Goal: Download file/media

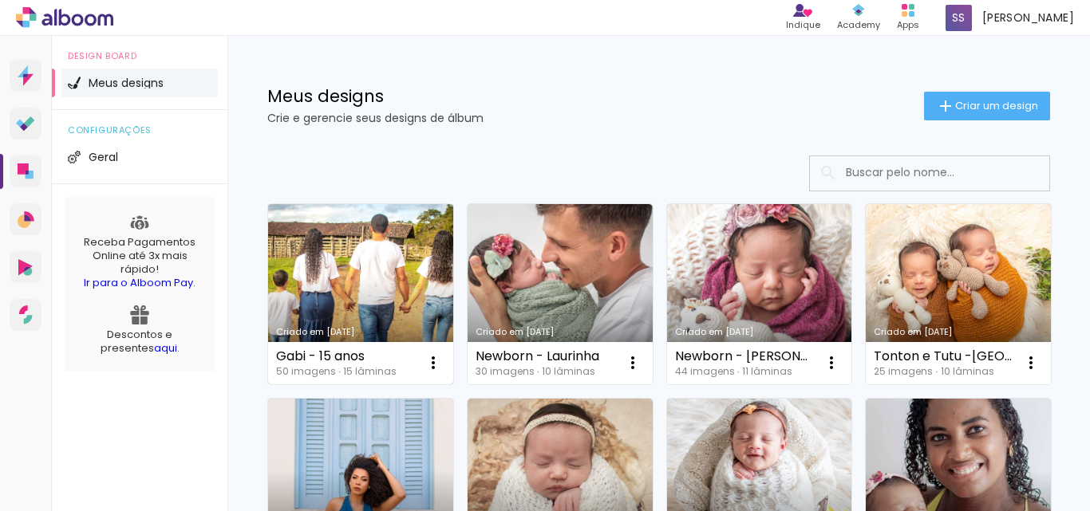
click at [320, 294] on link "Criado em [DATE]" at bounding box center [360, 294] width 185 height 180
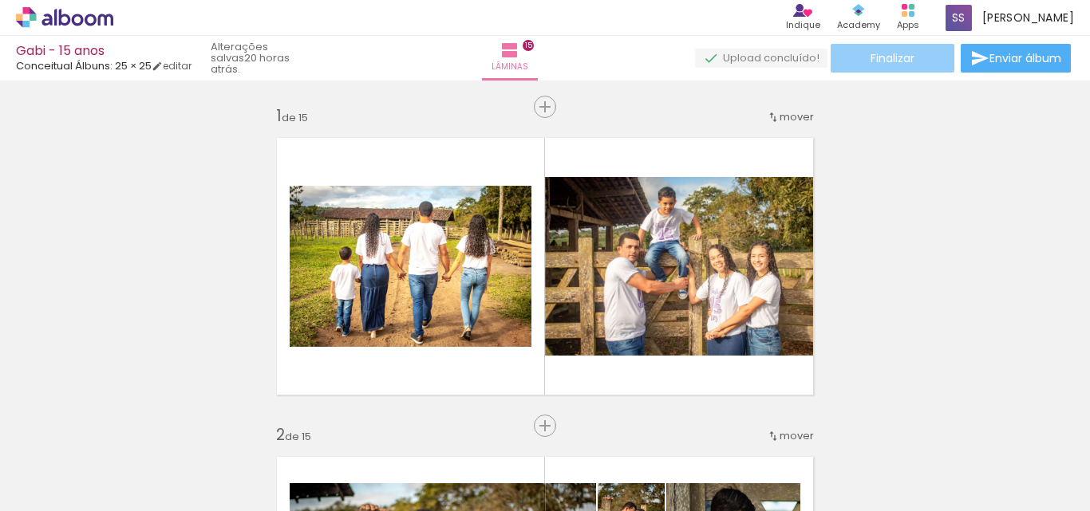
click at [877, 55] on span "Finalizar" at bounding box center [892, 58] width 44 height 11
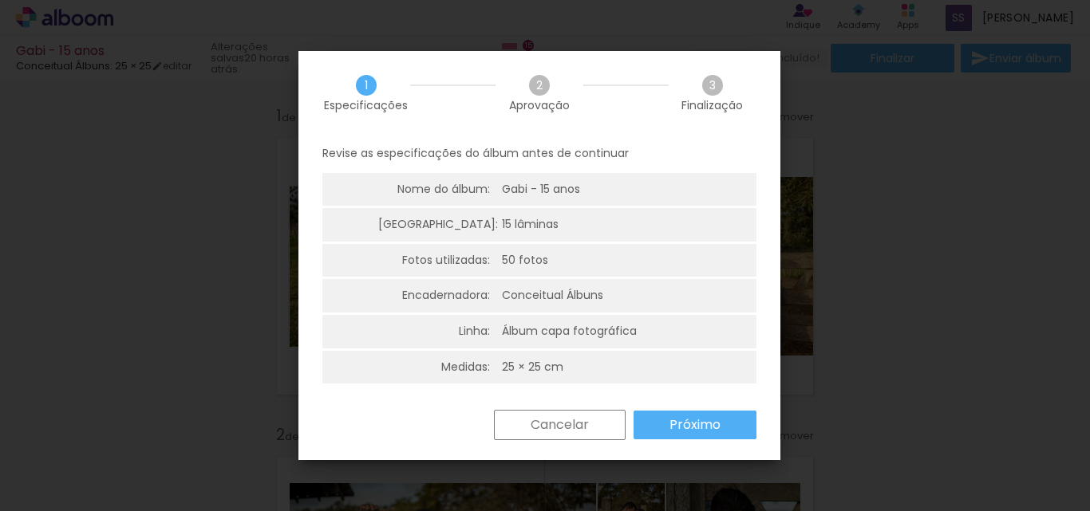
click at [0, 0] on slot "Próximo" at bounding box center [0, 0] width 0 height 0
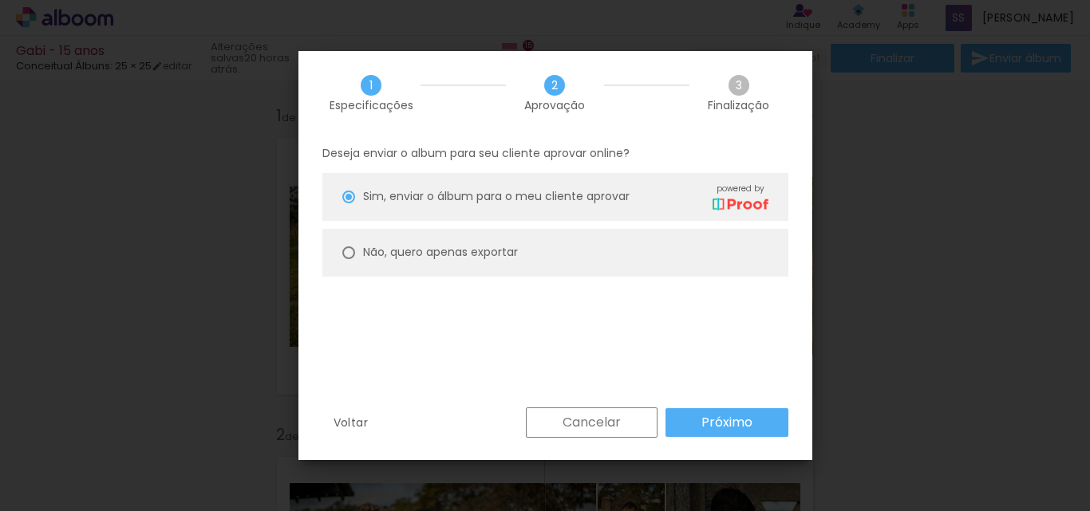
click at [356, 255] on paper-radio-button "Não, quero apenas exportar" at bounding box center [555, 253] width 466 height 48
type paper-radio-button "on"
click at [0, 0] on slot "Próximo" at bounding box center [0, 0] width 0 height 0
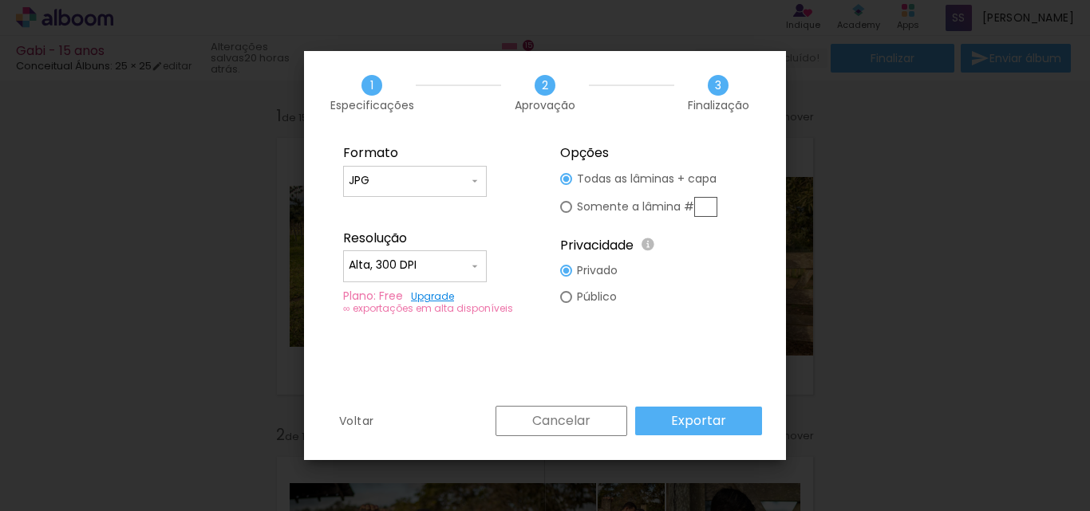
type input "Alta, 300 DPI"
click at [0, 0] on paper-button "Exportar" at bounding box center [0, 0] width 0 height 0
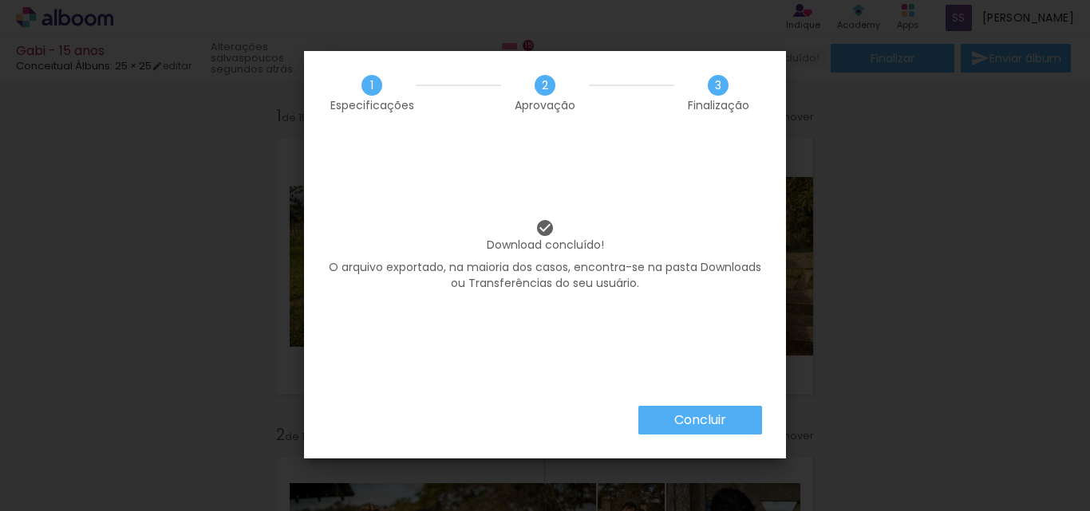
click at [0, 0] on slot "Concluir" at bounding box center [0, 0] width 0 height 0
